Goal: Task Accomplishment & Management: Use online tool/utility

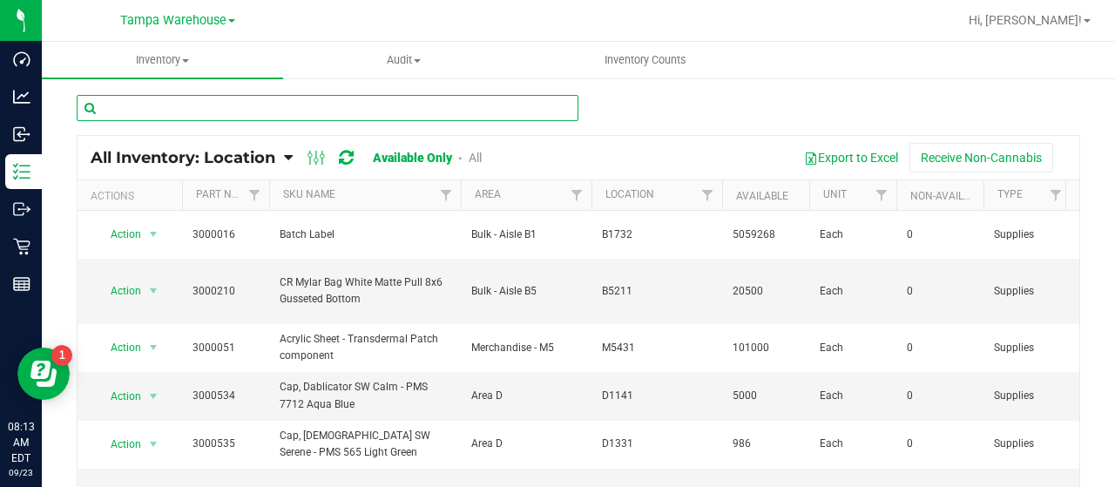
click at [279, 105] on input "text" at bounding box center [328, 108] width 502 height 26
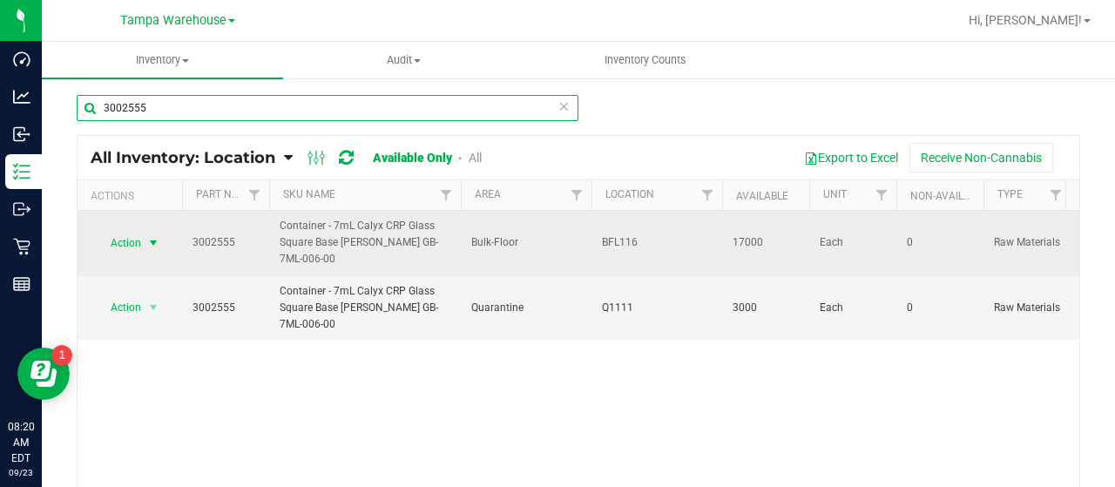
type input "3002555"
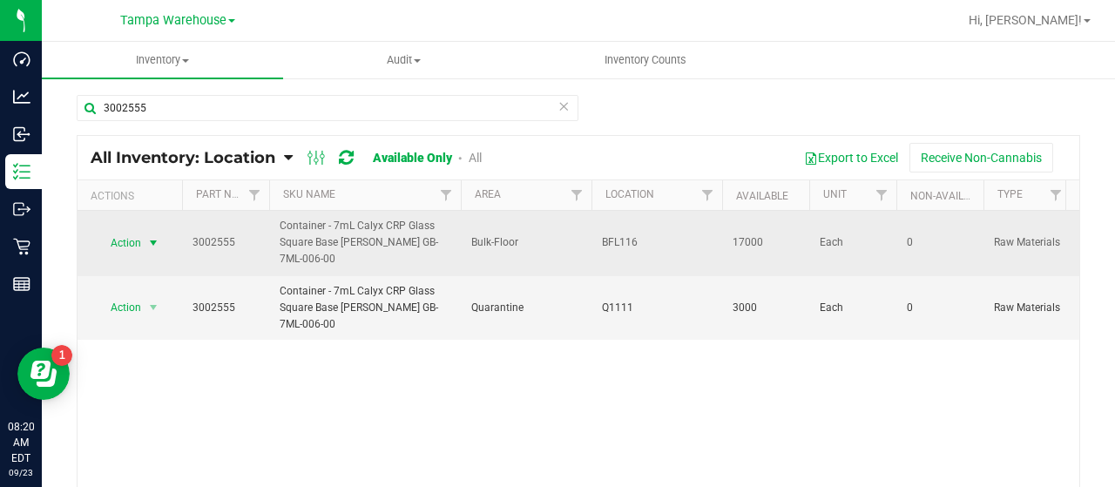
click at [125, 241] on span "Action" at bounding box center [118, 243] width 47 height 24
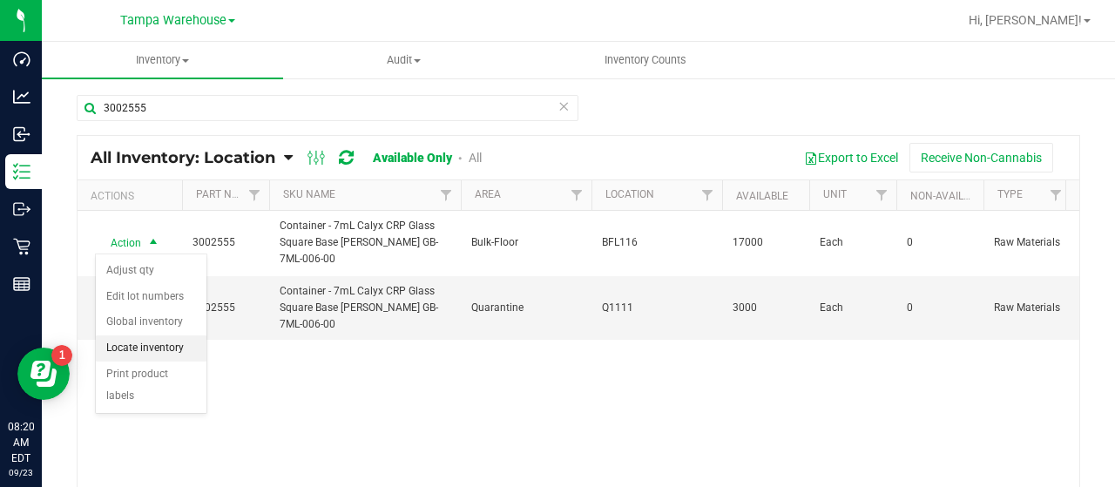
click at [146, 341] on li "Locate inventory" at bounding box center [151, 348] width 111 height 26
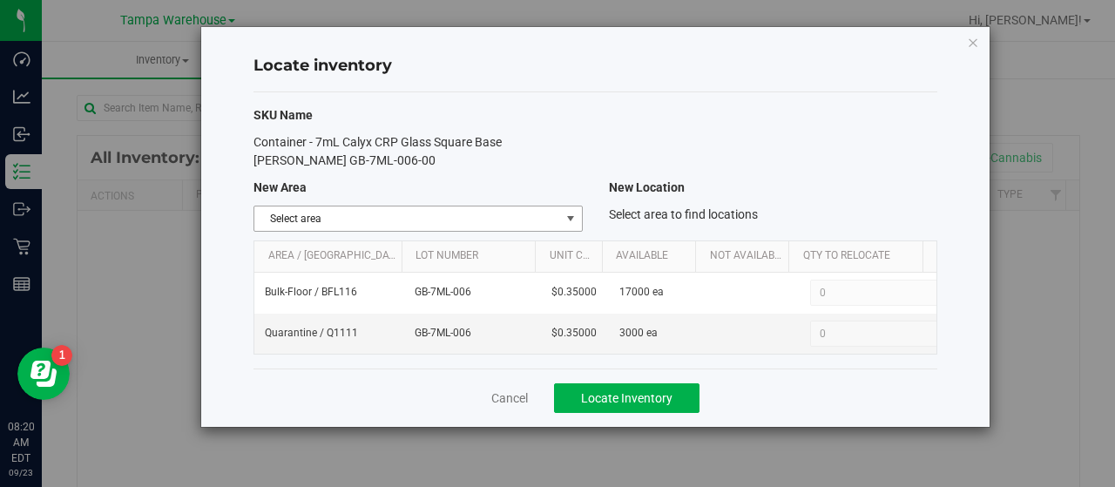
click at [566, 215] on span "select" at bounding box center [571, 219] width 14 height 14
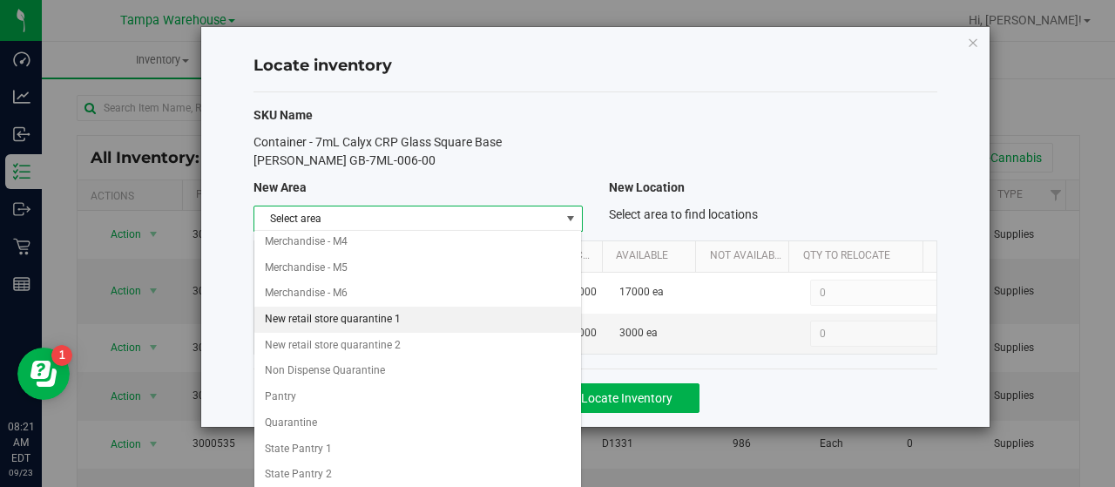
scroll to position [523, 0]
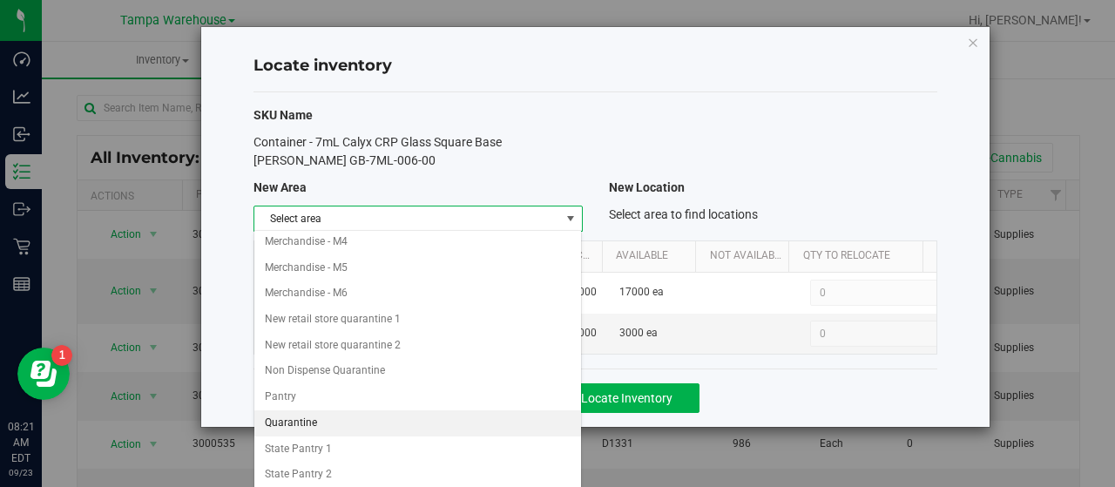
click at [313, 410] on li "Quarantine" at bounding box center [417, 423] width 327 height 26
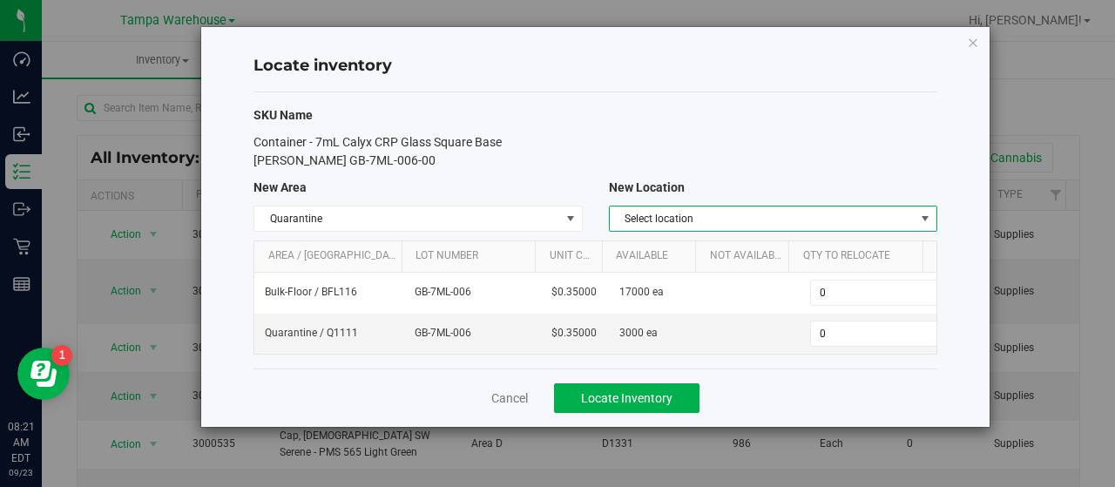
click at [859, 215] on span "Select location" at bounding box center [762, 218] width 305 height 24
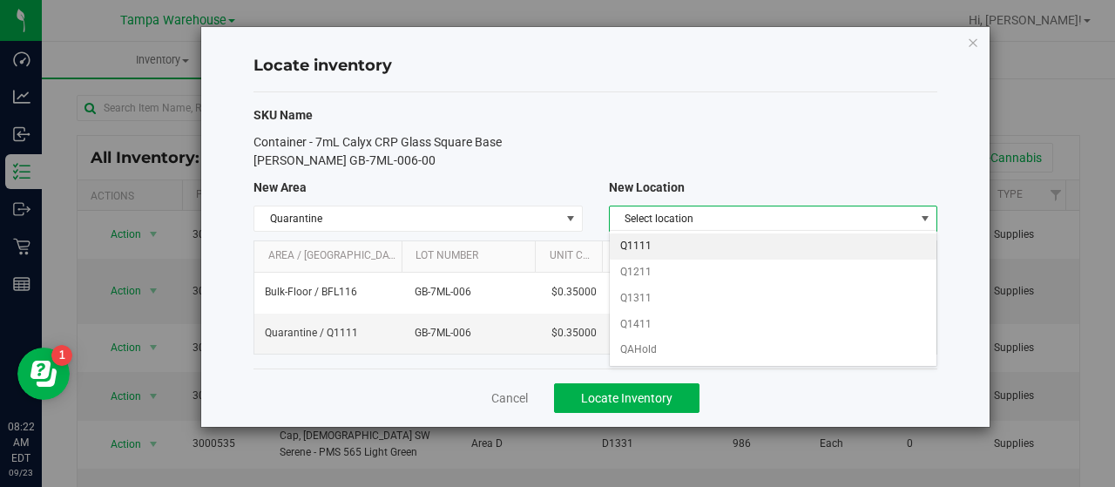
click at [690, 246] on li "Q1111" at bounding box center [773, 246] width 327 height 26
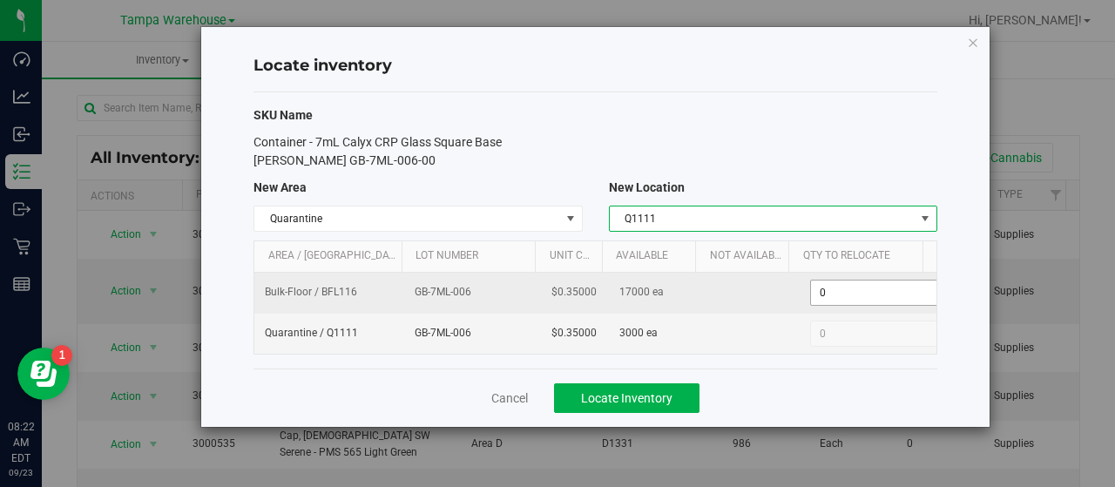
click at [845, 290] on span "0 0" at bounding box center [875, 293] width 130 height 26
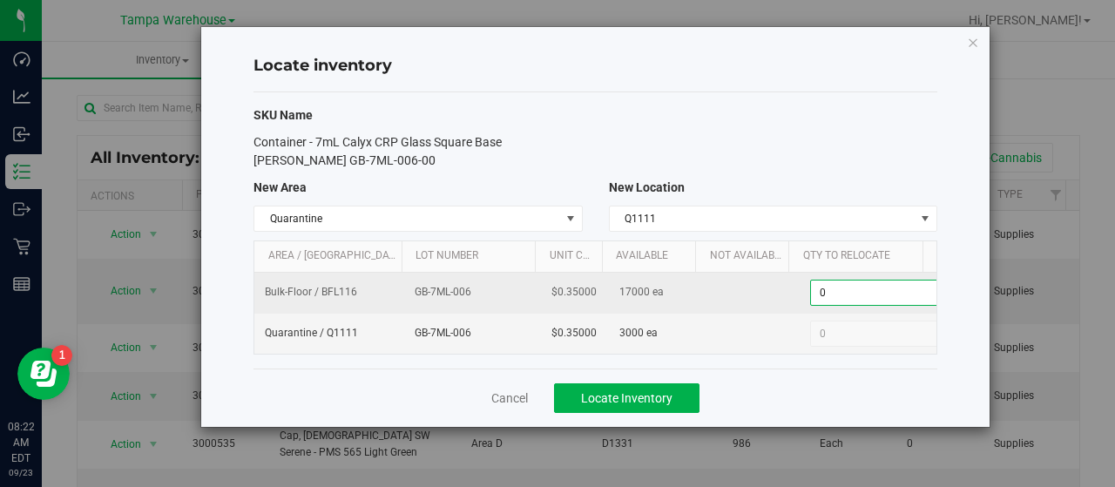
scroll to position [0, 5]
type input "017000"
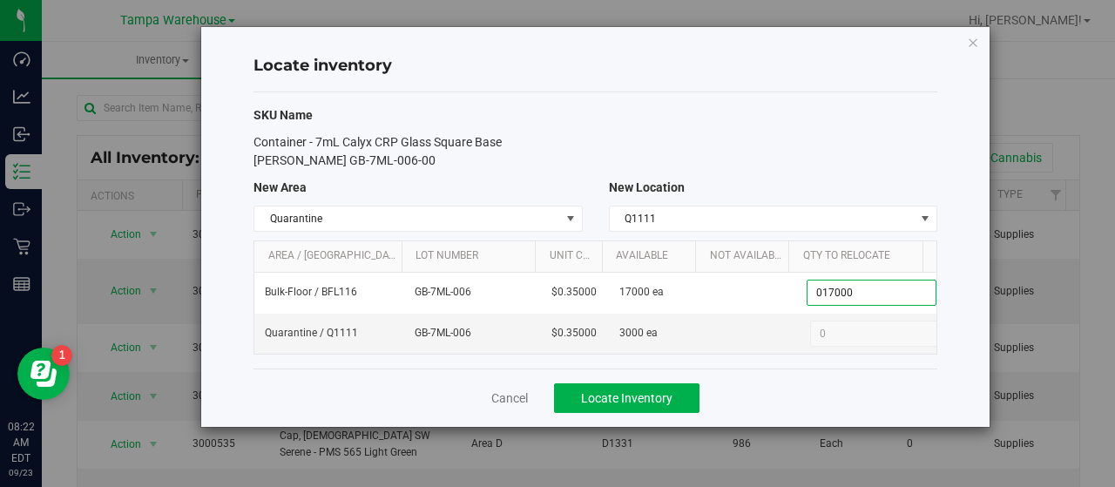
type input "17,000"
click at [827, 156] on div "Container - 7mL Calyx CRP Glass Square Base Opal White GB-7ML-006-00" at bounding box center [595, 151] width 710 height 37
click at [678, 383] on button "Locate Inventory" at bounding box center [626, 398] width 145 height 30
